Goal: Information Seeking & Learning: Learn about a topic

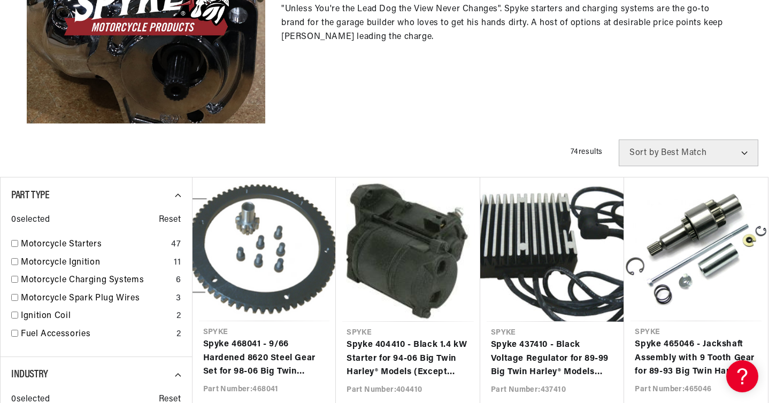
scroll to position [253, 0]
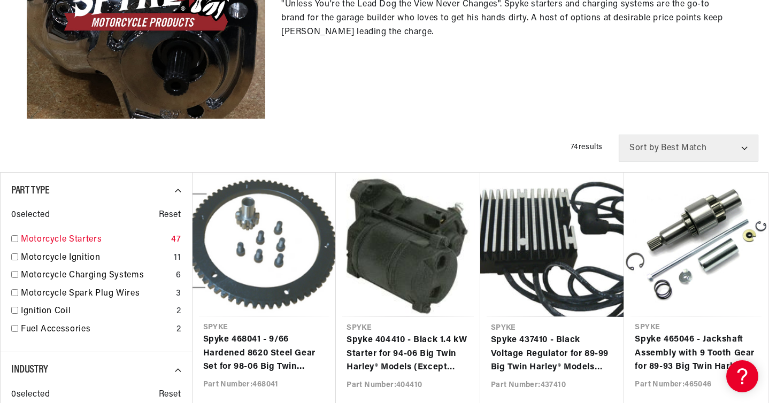
click at [82, 239] on link "Motorcycle Starters" at bounding box center [94, 240] width 146 height 14
checkbox input "true"
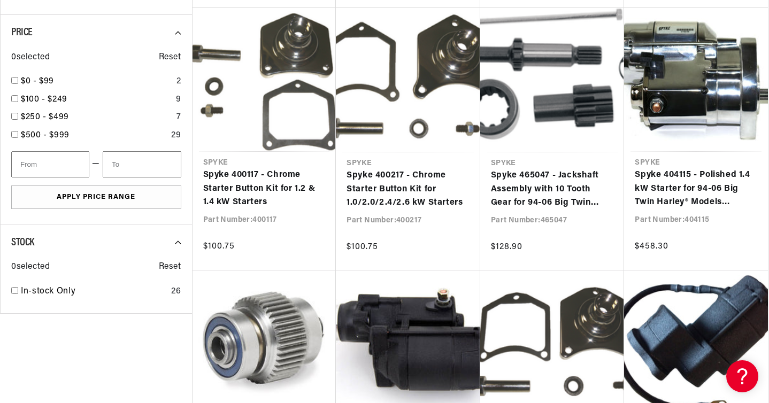
scroll to position [681, 0]
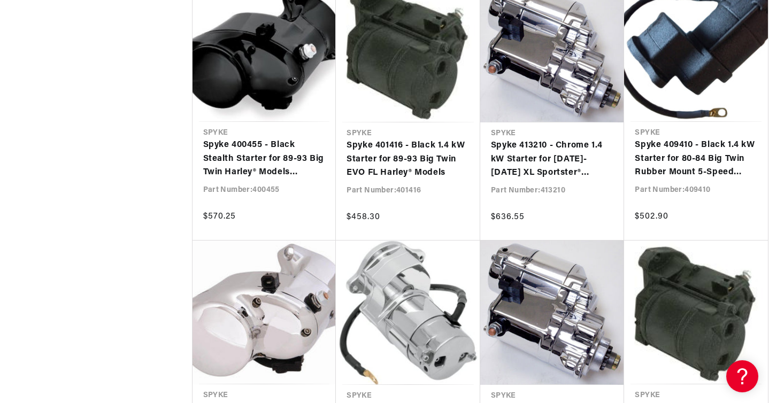
scroll to position [1628, 0]
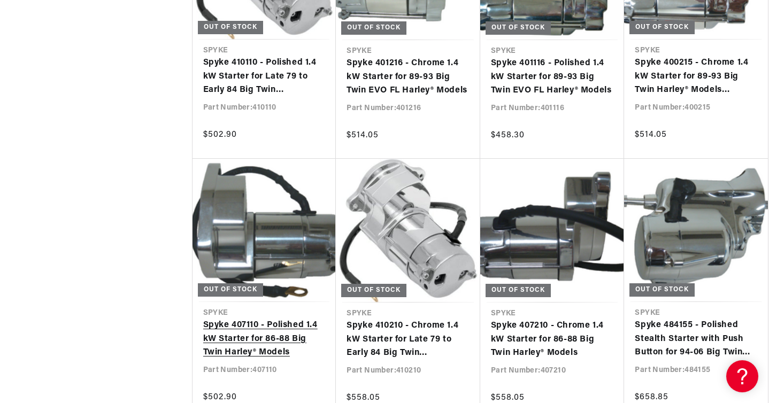
click at [265, 325] on link "Spyke 407110 - Polished 1.4 kW Starter for 86-88 Big Twin Harley® Models" at bounding box center [264, 339] width 123 height 41
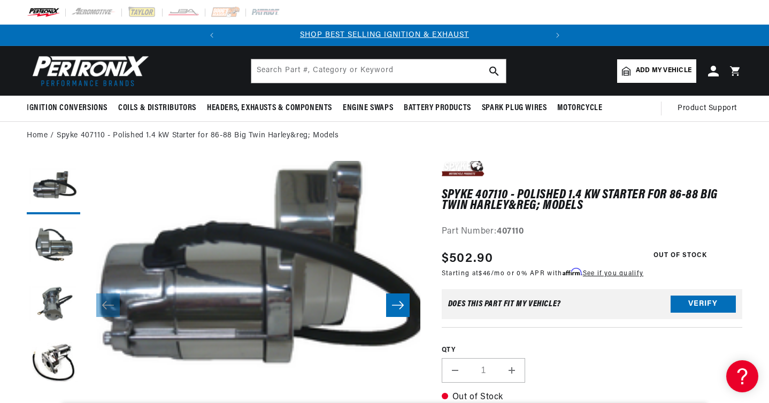
click at [403, 309] on icon "Slide right" at bounding box center [398, 305] width 13 height 11
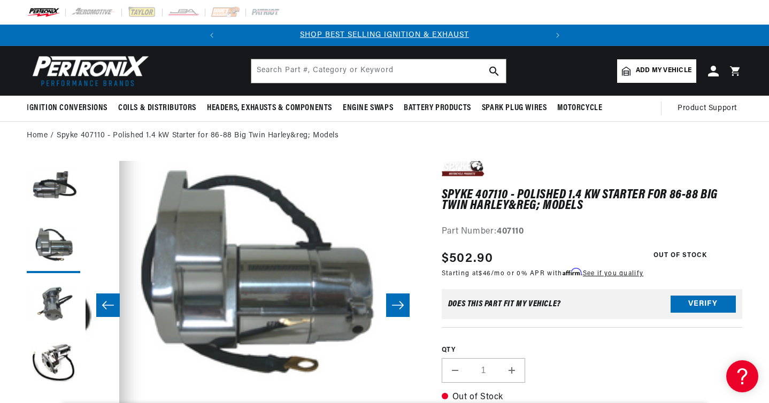
click at [403, 309] on icon "Slide right" at bounding box center [398, 305] width 13 height 11
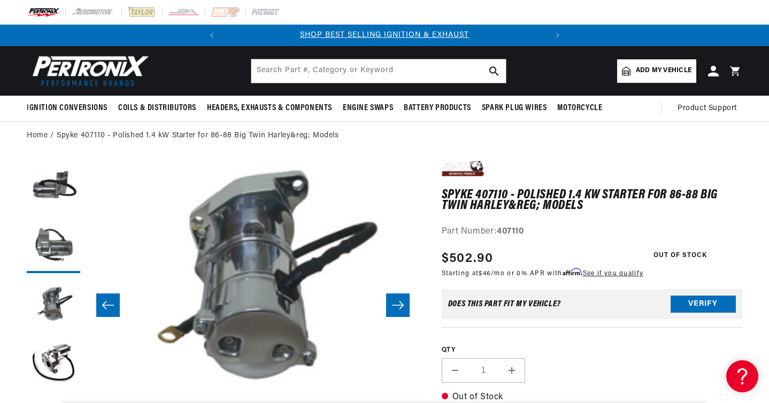
scroll to position [0, 670]
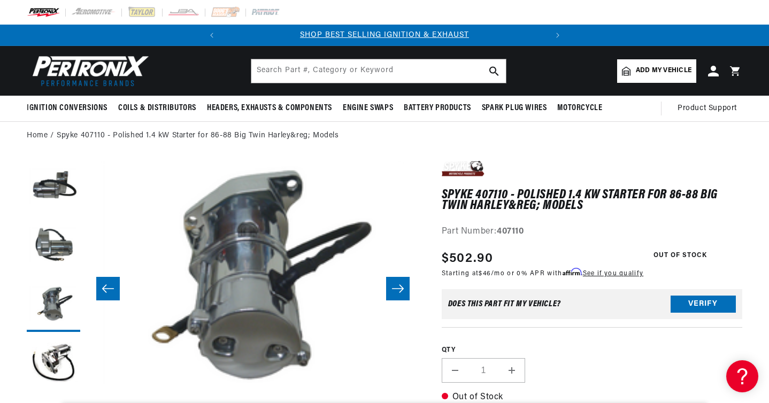
click at [86, 384] on button "Open media 3 in modal" at bounding box center [86, 384] width 0 height 0
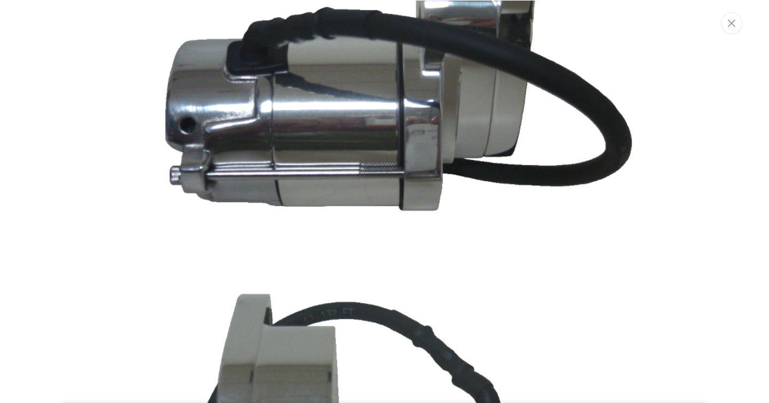
scroll to position [0, 0]
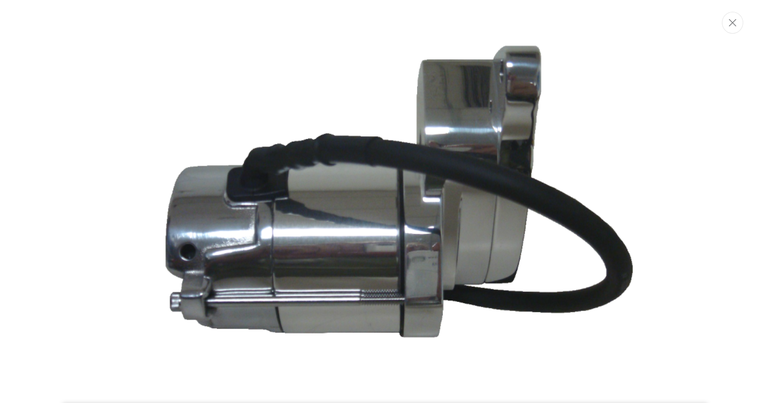
click at [389, 234] on img "Media gallery" at bounding box center [385, 203] width 578 height 385
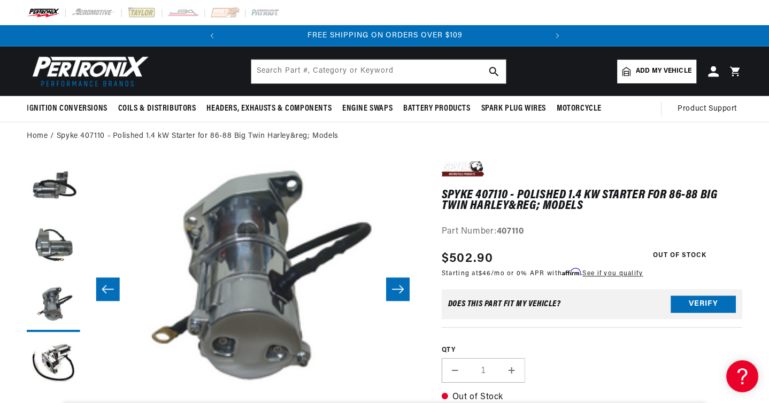
scroll to position [0, 670]
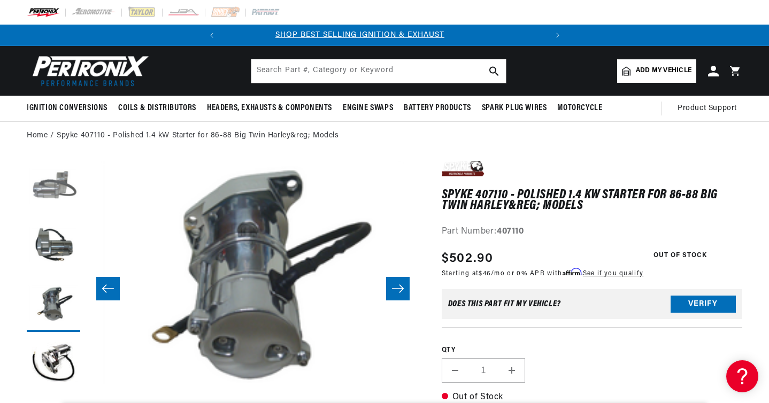
click at [58, 188] on button "Load image 1 in gallery view" at bounding box center [54, 188] width 54 height 54
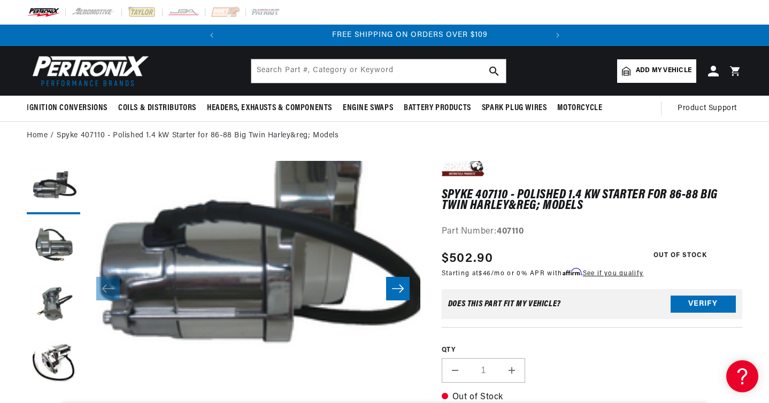
scroll to position [0, 324]
drag, startPoint x: 500, startPoint y: 231, endPoint x: 547, endPoint y: 230, distance: 47.1
click at [547, 230] on div "Part Number: 407110" at bounding box center [592, 232] width 301 height 14
copy strong "407110"
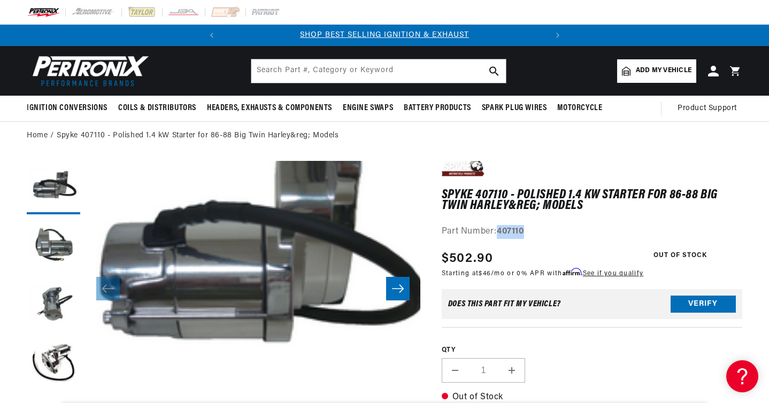
click at [398, 287] on icon "Slide right" at bounding box center [398, 289] width 13 height 11
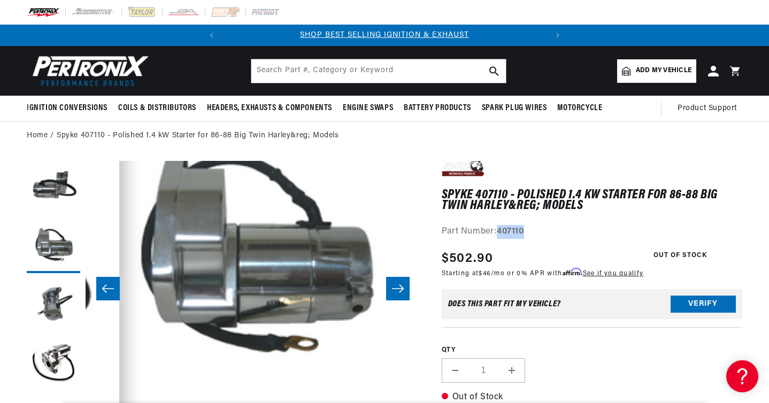
scroll to position [0, 335]
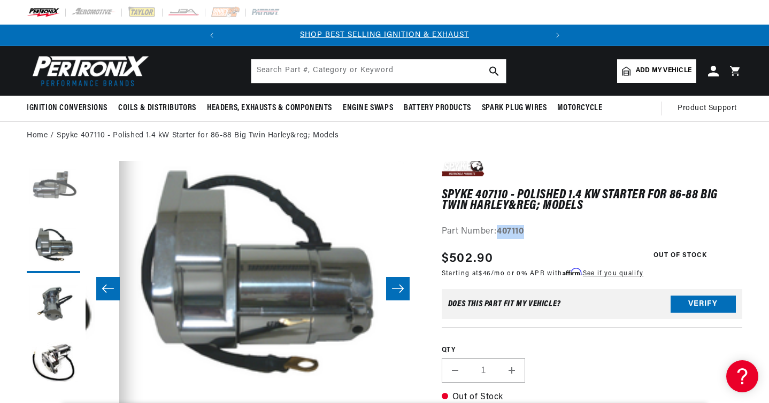
click at [55, 188] on button "Load image 1 in gallery view" at bounding box center [54, 188] width 54 height 54
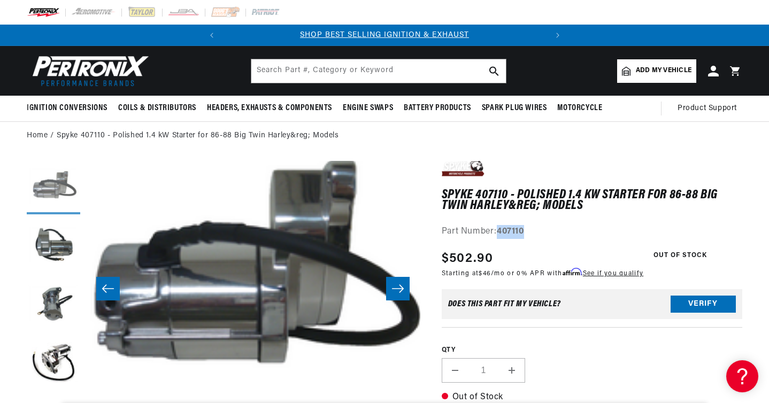
scroll to position [0, 0]
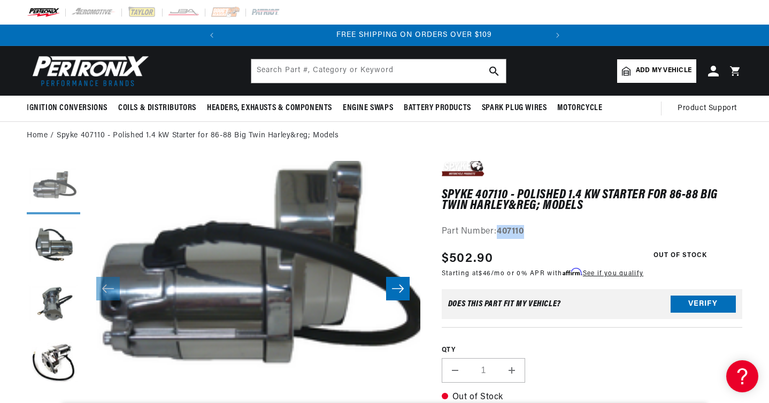
click at [55, 188] on button "Load image 1 in gallery view" at bounding box center [54, 188] width 54 height 54
click at [52, 403] on button "Open media 1 in modal" at bounding box center [52, 404] width 0 height 0
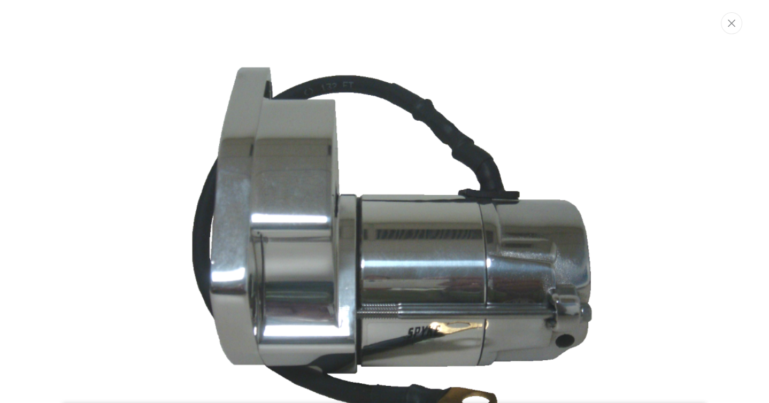
scroll to position [0, 0]
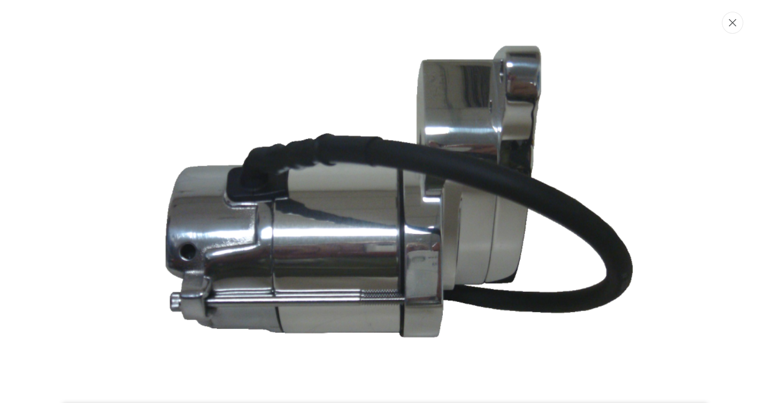
click at [734, 25] on icon "Close" at bounding box center [732, 23] width 7 height 8
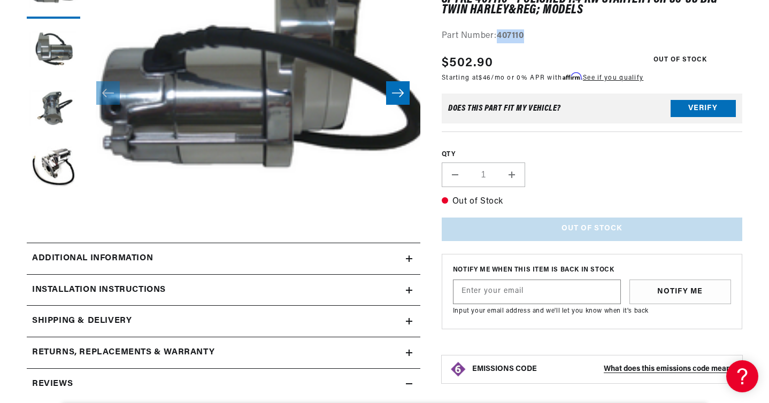
scroll to position [202, 0]
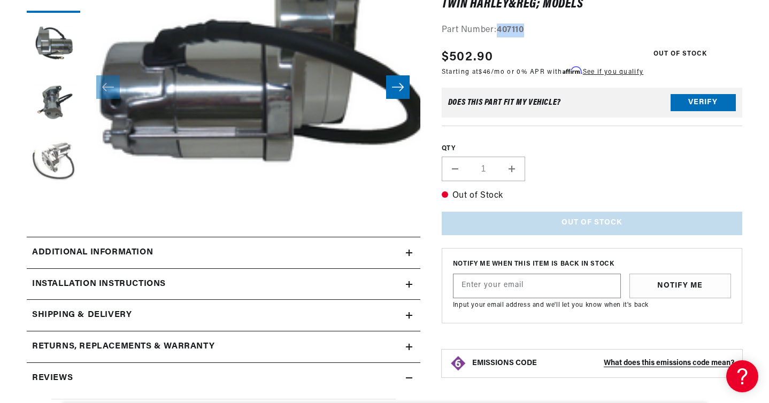
click at [56, 157] on button "Load image 4 in gallery view" at bounding box center [54, 163] width 54 height 54
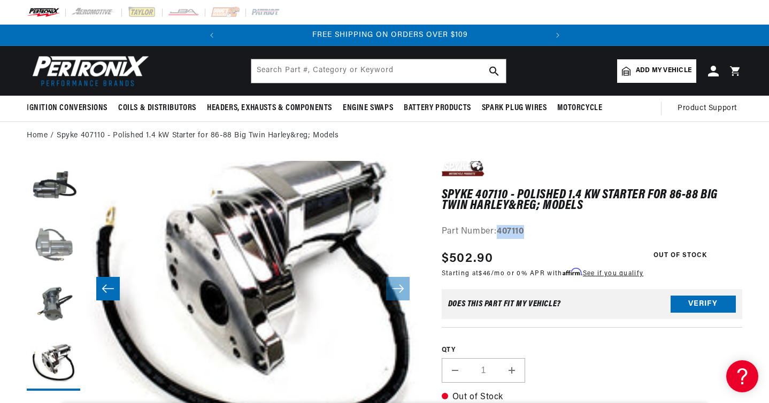
scroll to position [0, 324]
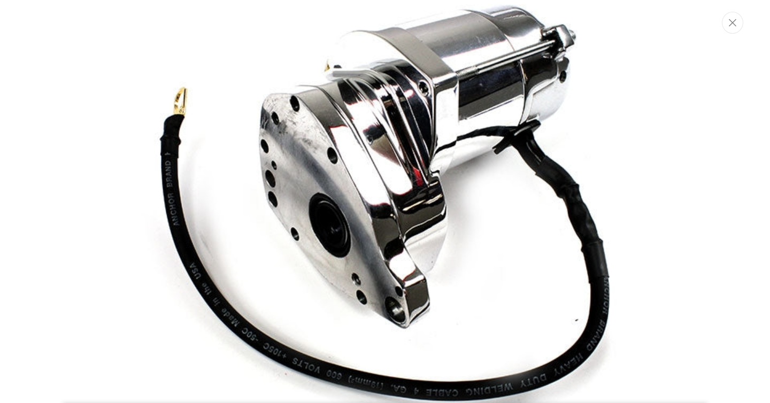
scroll to position [1228, 0]
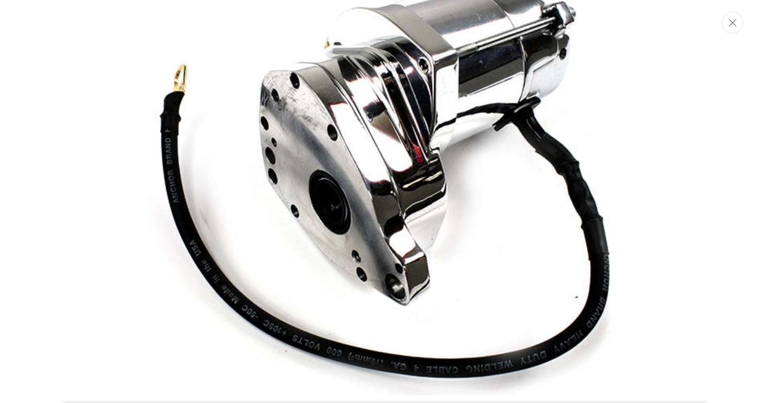
click at [365, 278] on img "Media gallery" at bounding box center [385, 178] width 578 height 433
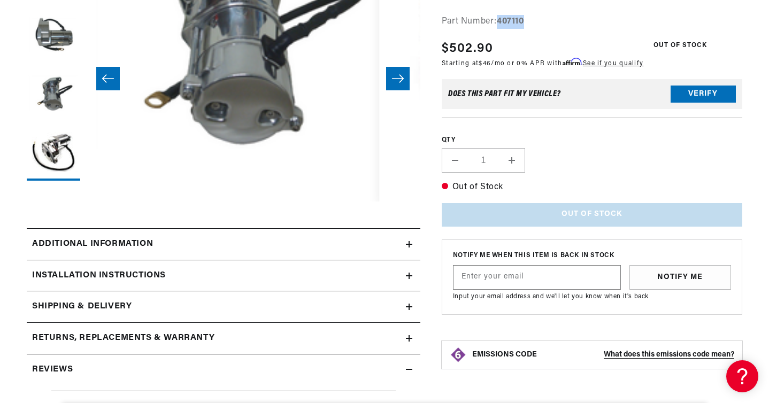
scroll to position [25, 670]
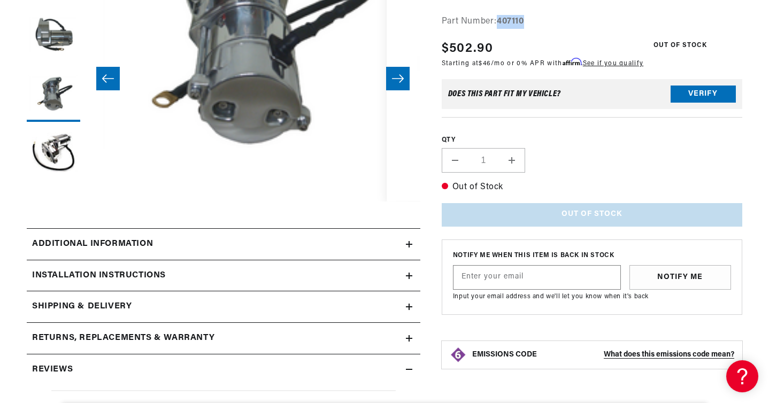
click at [401, 81] on icon "Slide right" at bounding box center [398, 79] width 12 height 8
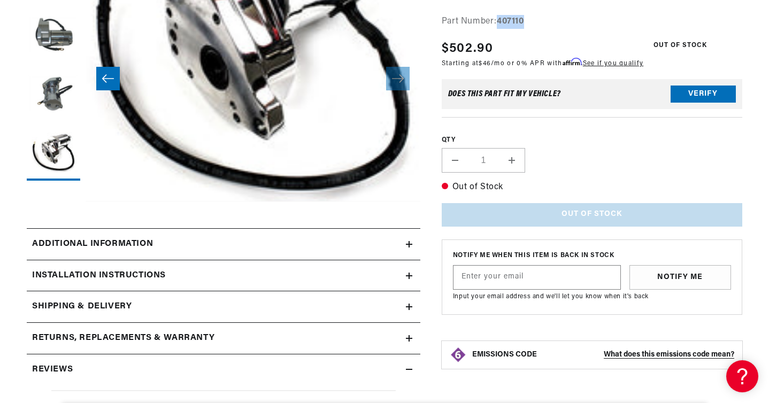
scroll to position [0, 0]
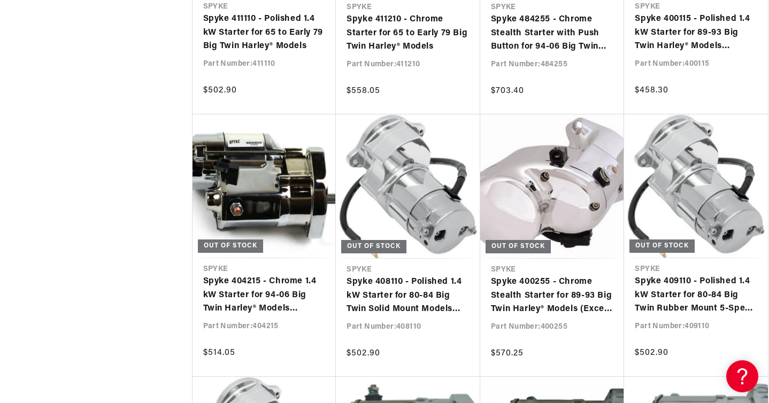
scroll to position [2893, 0]
